Goal: Information Seeking & Learning: Check status

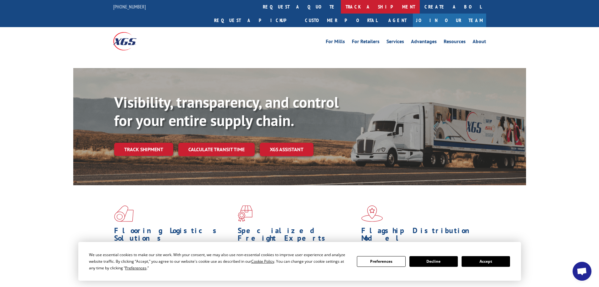
click at [341, 7] on link "track a shipment" at bounding box center [380, 7] width 79 height 14
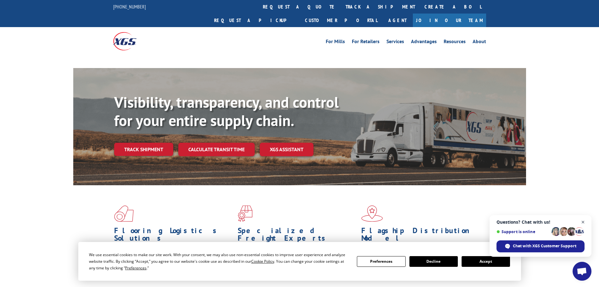
click at [584, 221] on span "Close chat" at bounding box center [583, 222] width 8 height 8
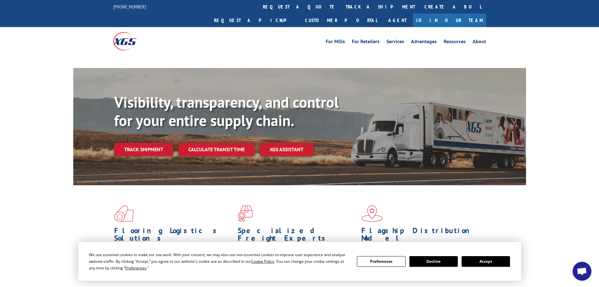
click at [486, 263] on button "Accept" at bounding box center [486, 261] width 48 height 11
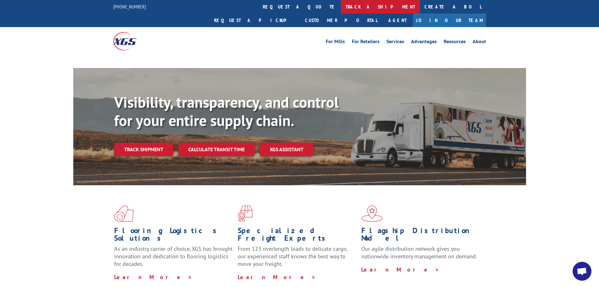
click at [341, 8] on link "track a shipment" at bounding box center [380, 7] width 79 height 14
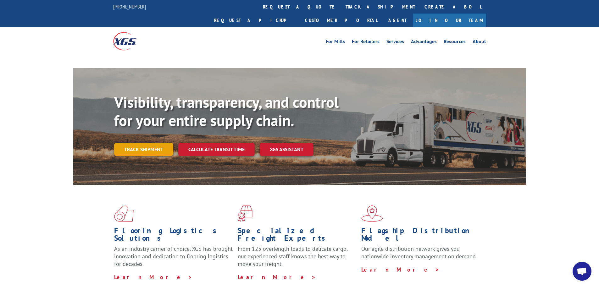
click at [140, 143] on link "Track shipment" at bounding box center [143, 149] width 59 height 13
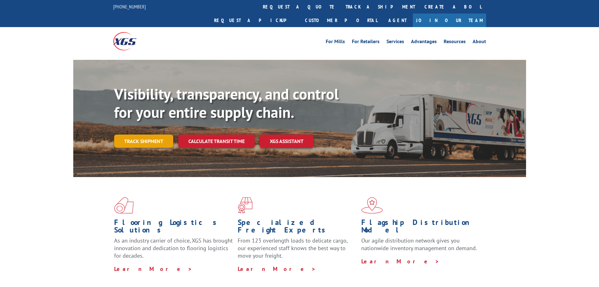
click at [135, 134] on link "Track shipment" at bounding box center [143, 140] width 59 height 13
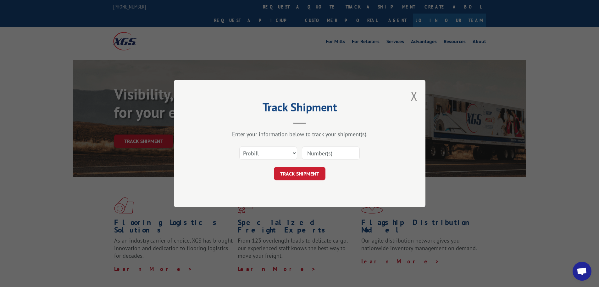
click at [324, 152] on input at bounding box center [331, 152] width 58 height 13
paste input "17595339"
type input "17595339"
click at [304, 176] on button "TRACK SHIPMENT" at bounding box center [300, 173] width 52 height 13
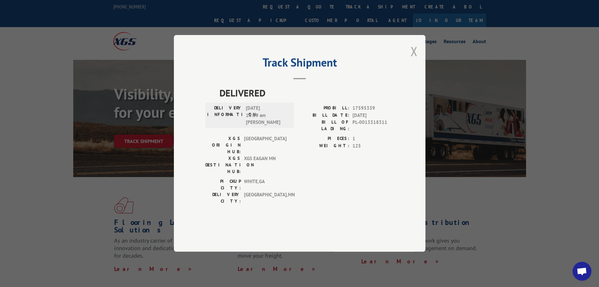
click at [414, 59] on button "Close modal" at bounding box center [414, 51] width 7 height 17
